Goal: Task Accomplishment & Management: Use online tool/utility

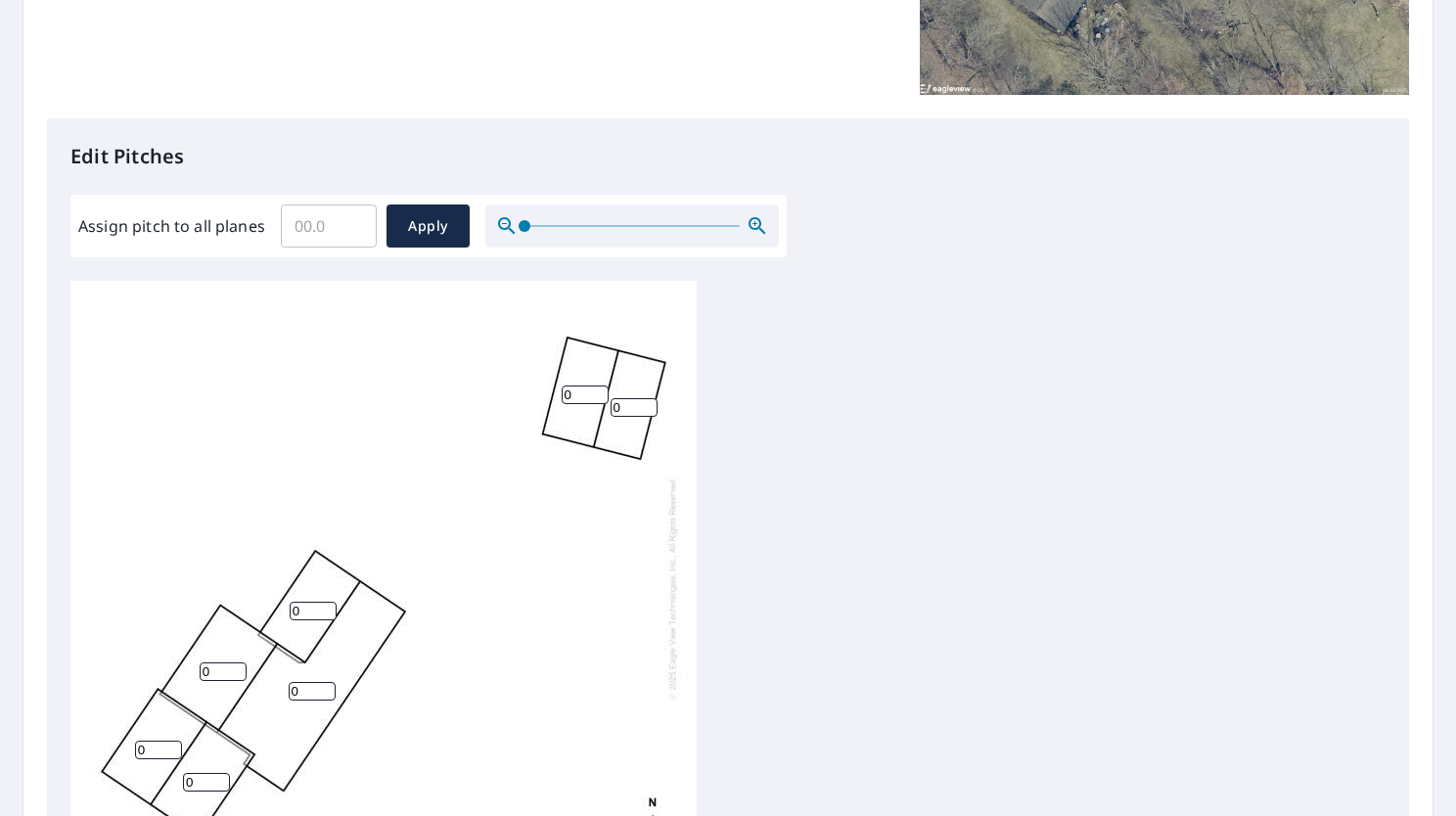
scroll to position [409, 0]
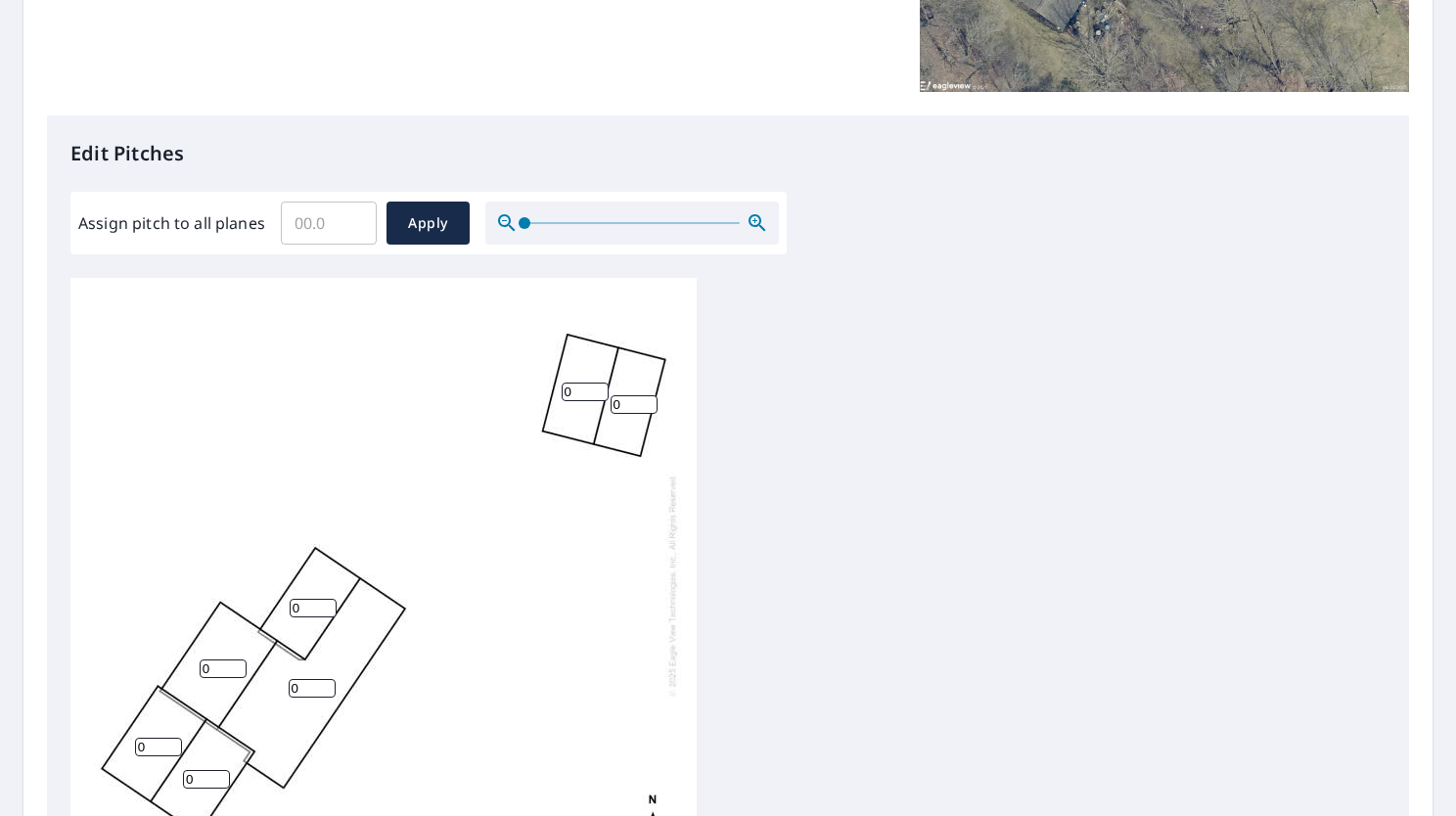
click at [579, 395] on input "0" at bounding box center [584, 392] width 47 height 19
type input "4"
click at [621, 404] on input "0" at bounding box center [634, 405] width 47 height 19
type input "4"
click at [300, 612] on input "0" at bounding box center [312, 608] width 47 height 19
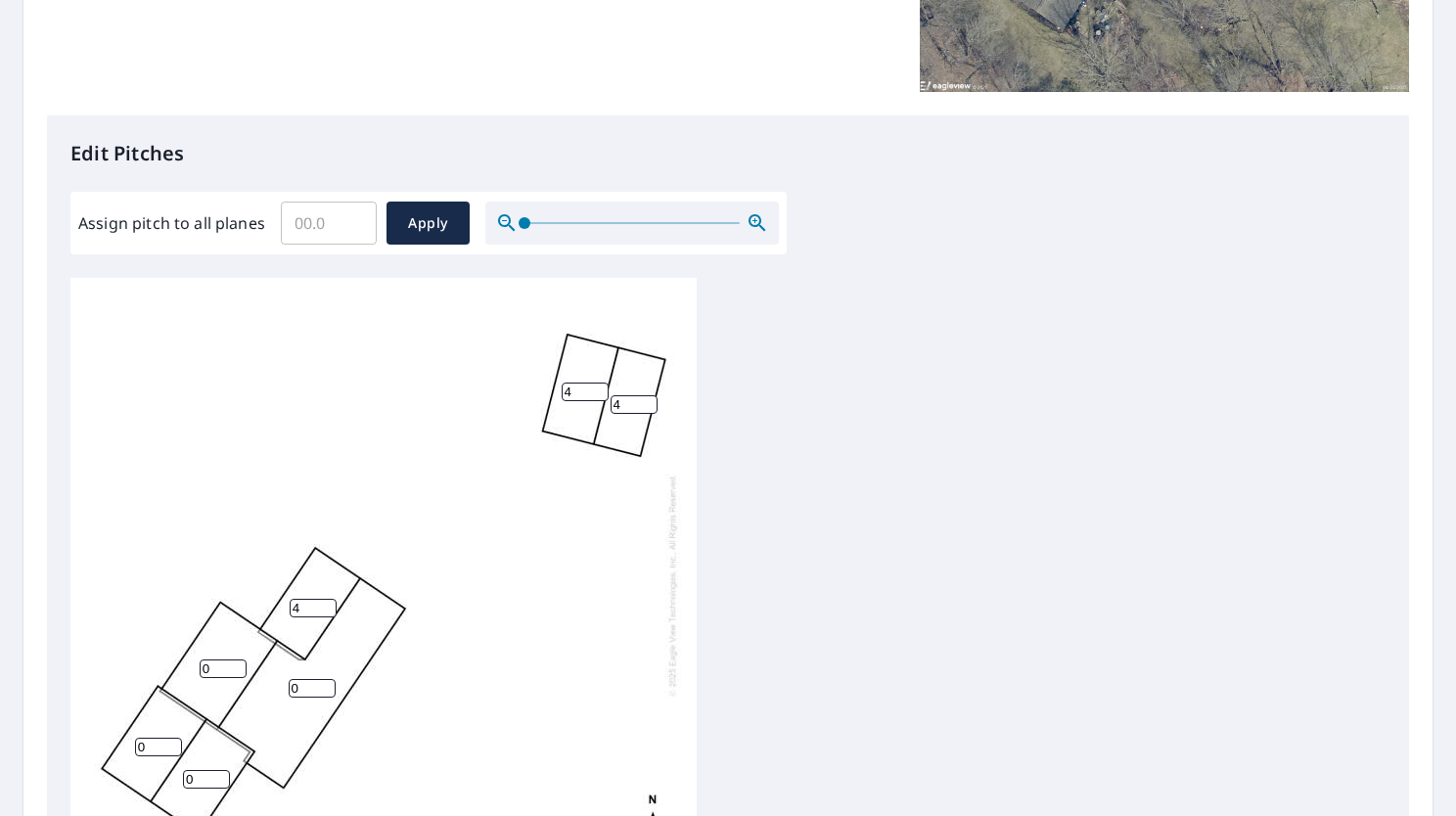
type input "4"
click at [301, 689] on input "0" at bounding box center [311, 688] width 47 height 19
type input "4"
click at [216, 659] on input "0" at bounding box center [222, 668] width 47 height 19
type input "4"
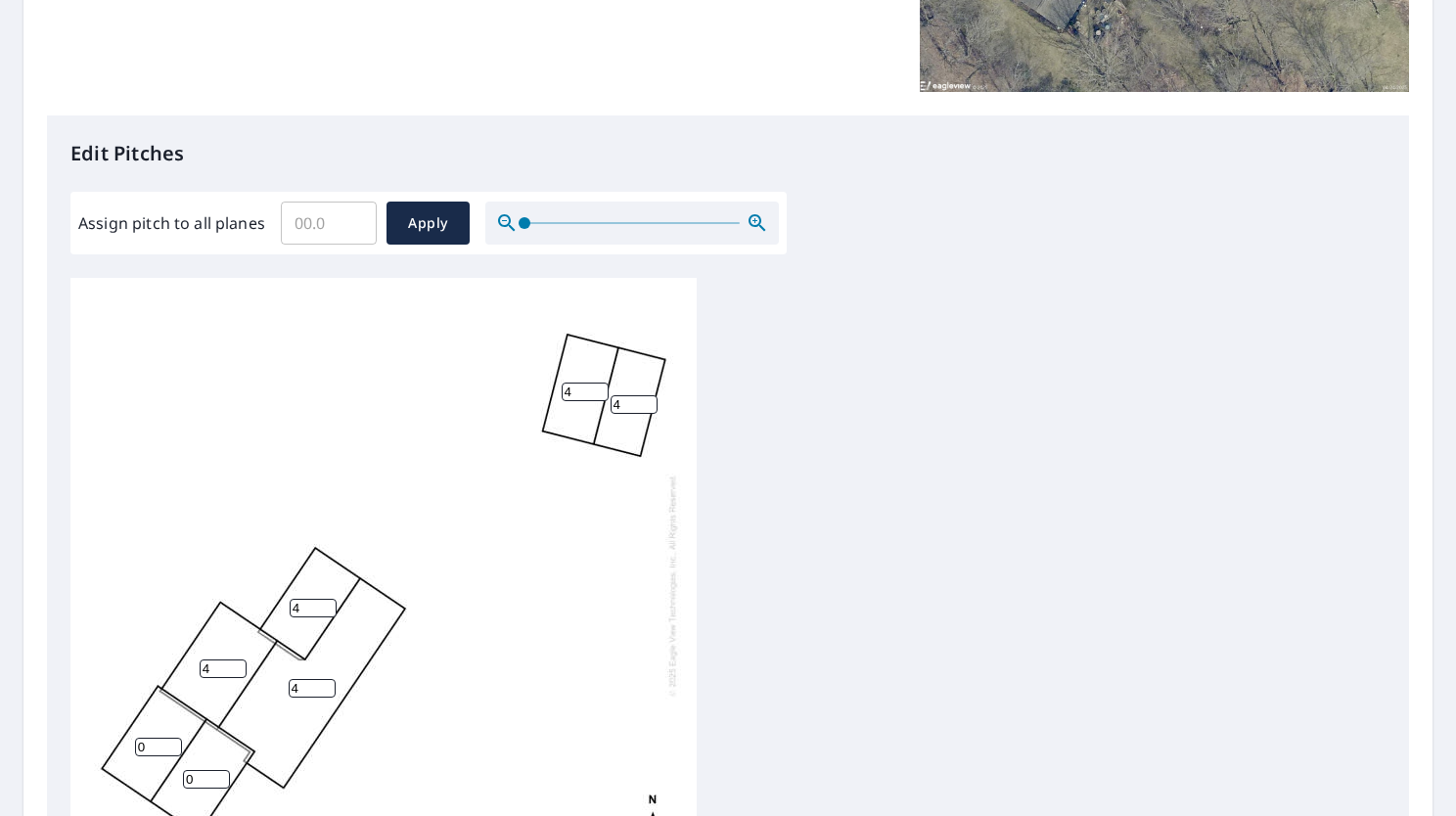
click at [156, 746] on input "0" at bounding box center [158, 747] width 47 height 19
type input "4"
click at [190, 772] on input "0" at bounding box center [206, 779] width 47 height 19
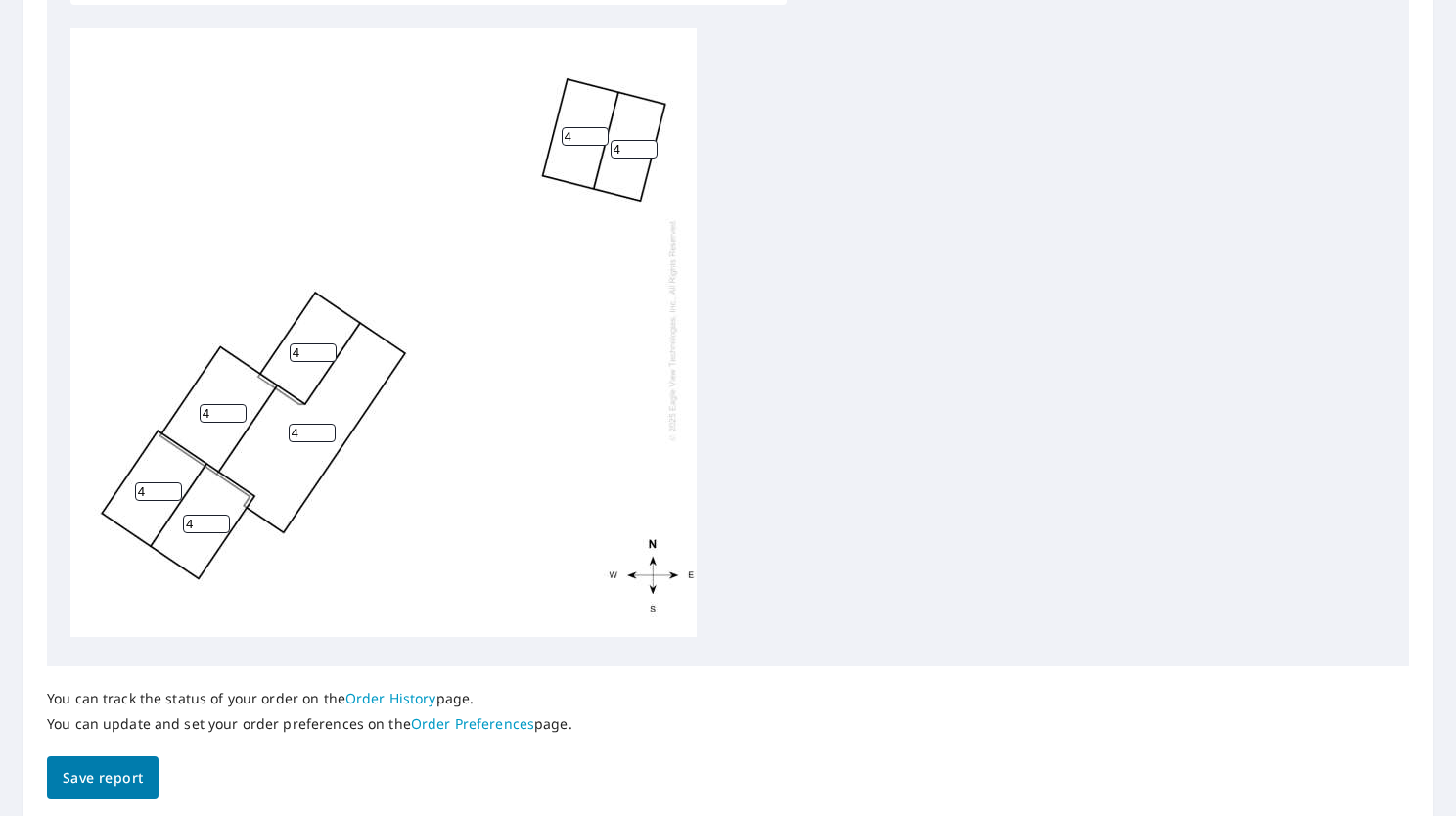
scroll to position [732, 0]
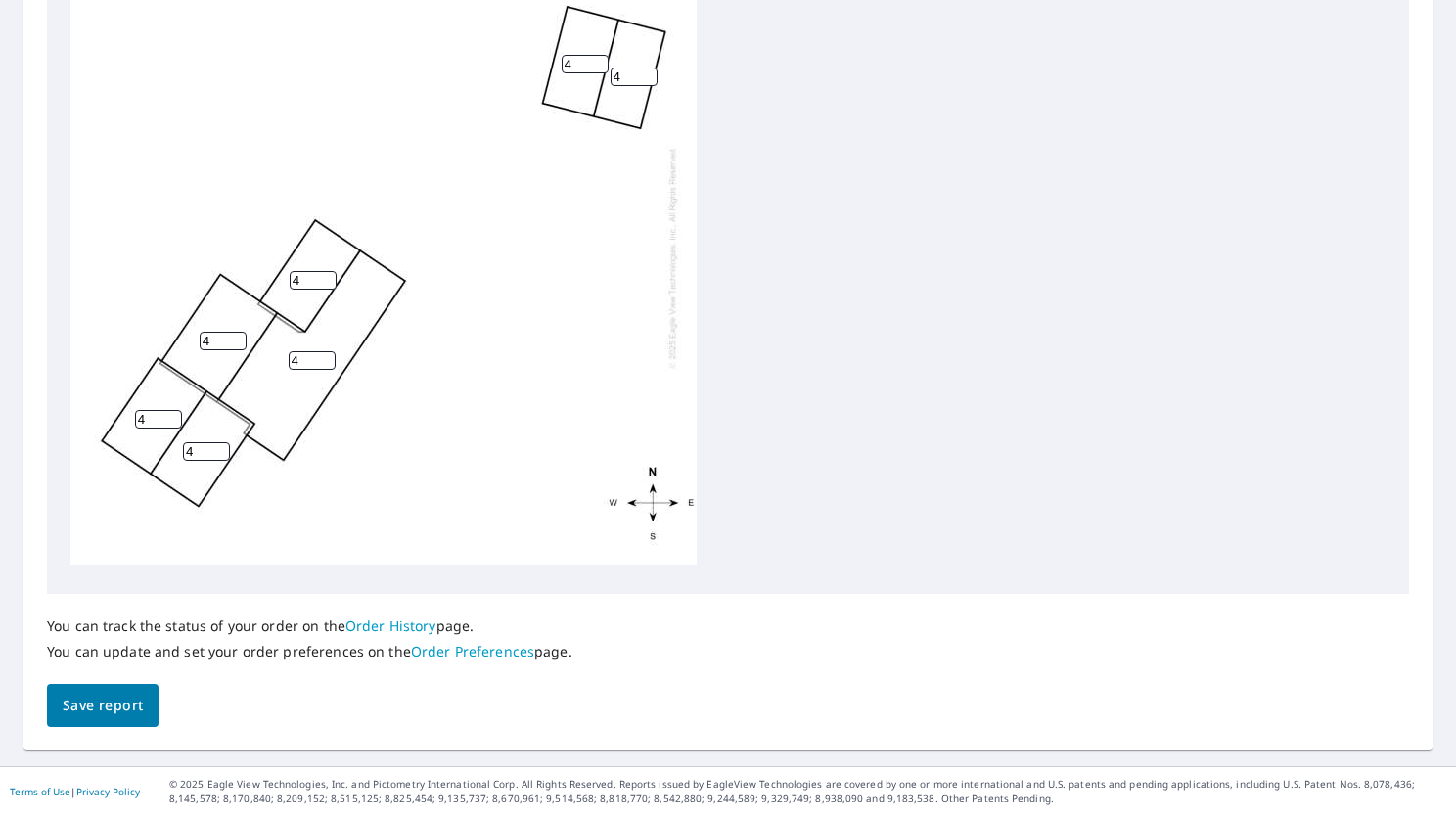
type input "4"
click at [110, 704] on span "Save report" at bounding box center [102, 706] width 80 height 25
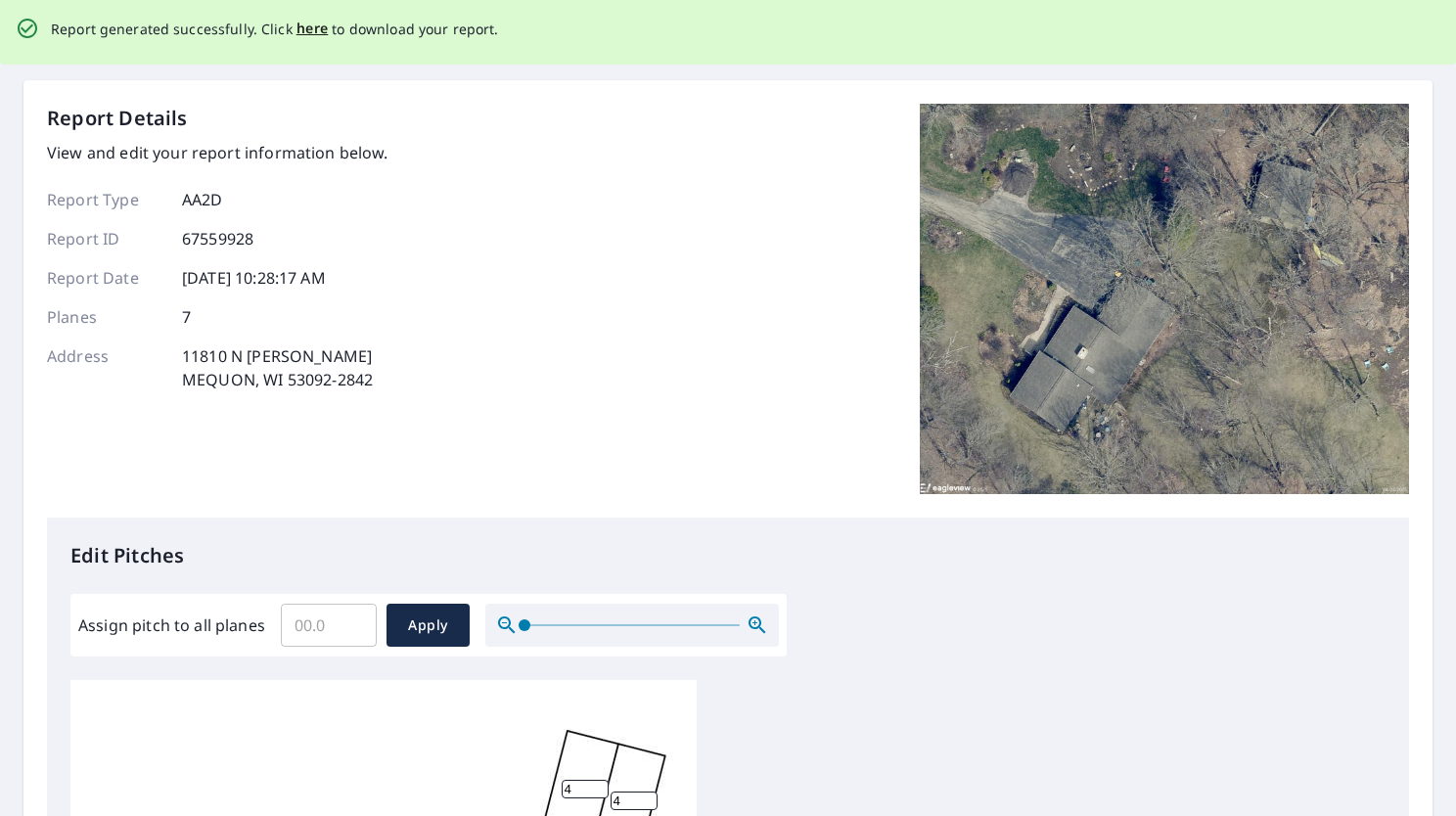
scroll to position [0, 0]
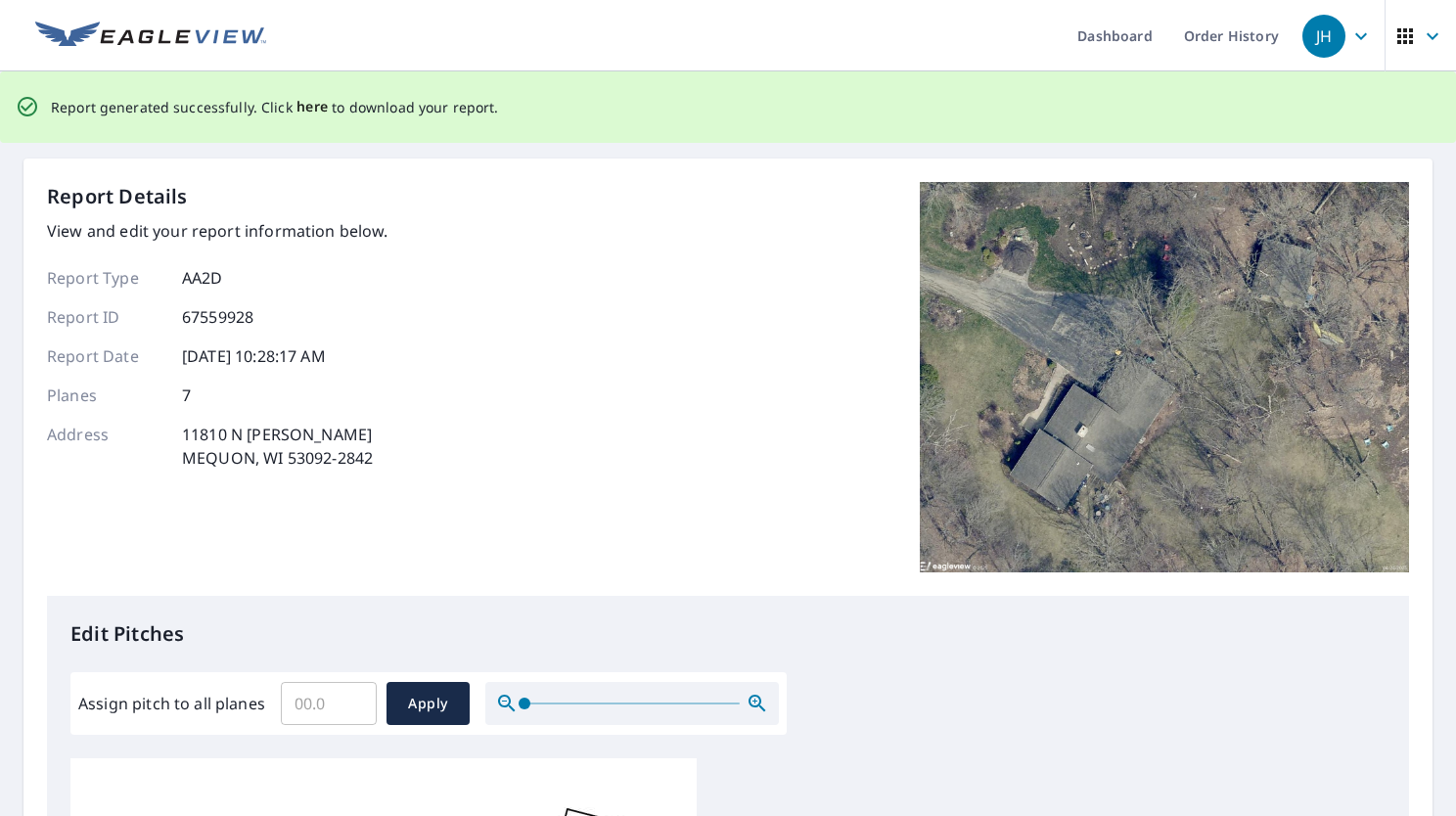
click at [302, 110] on span "here" at bounding box center [312, 107] width 33 height 25
